Goal: Task Accomplishment & Management: Manage account settings

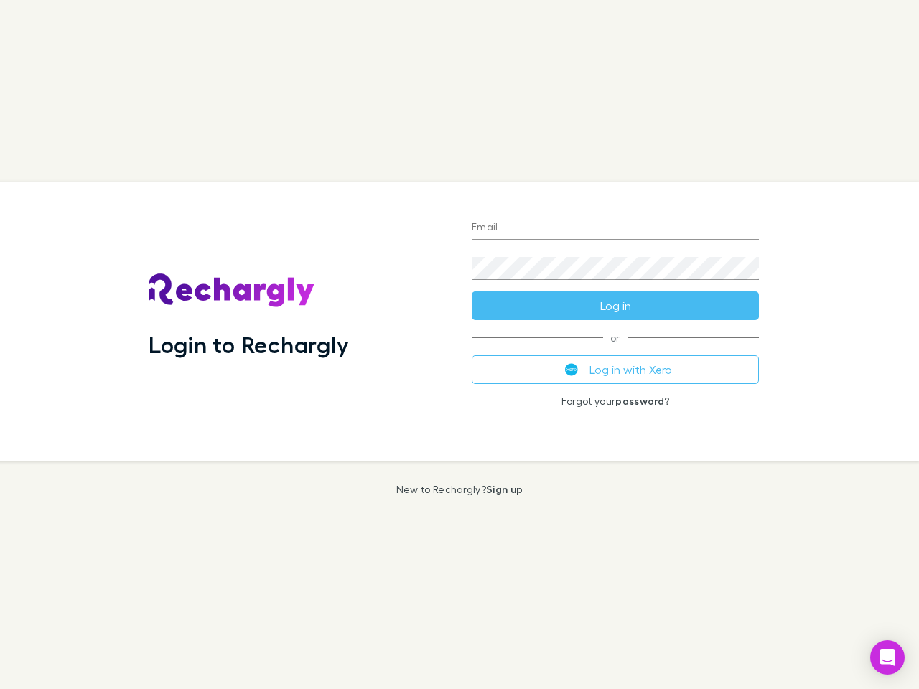
click at [459, 345] on div "Login to Rechargly" at bounding box center [298, 321] width 323 height 279
click at [615, 228] on input "Email" at bounding box center [615, 228] width 287 height 23
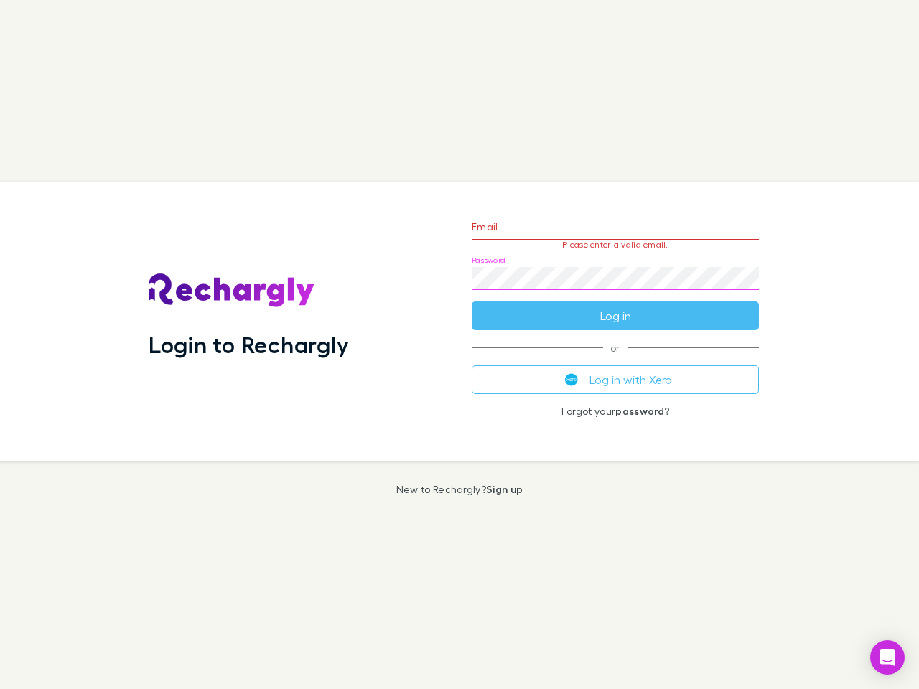
click at [615, 306] on form "Email Please enter a valid email. Password Log in" at bounding box center [615, 267] width 287 height 125
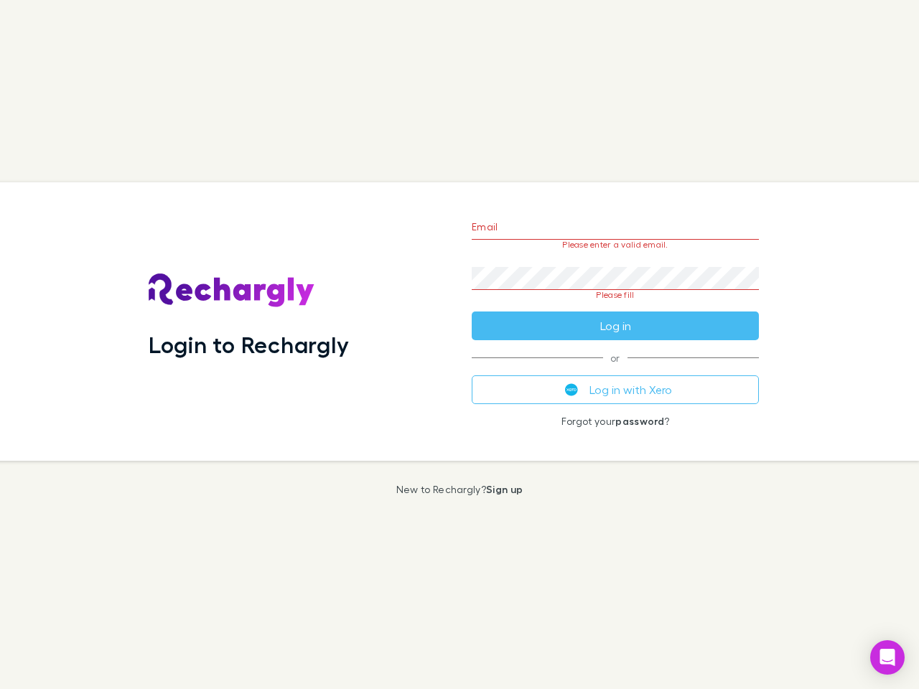
click at [615, 370] on div "Email Please enter a valid email. Password Please fill Log in or Log in with Xe…" at bounding box center [615, 321] width 310 height 279
click at [887, 658] on icon "Open Intercom Messenger" at bounding box center [887, 657] width 15 height 17
